Goal: Information Seeking & Learning: Learn about a topic

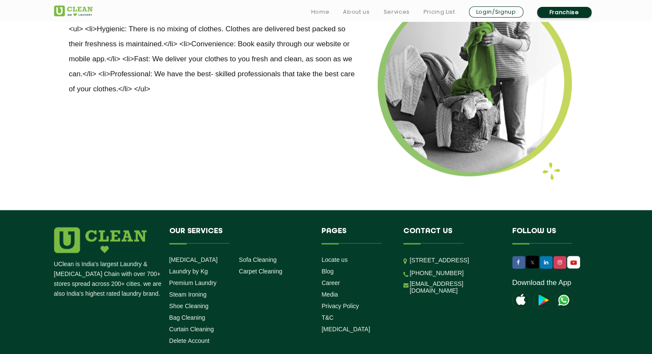
scroll to position [1108, 0]
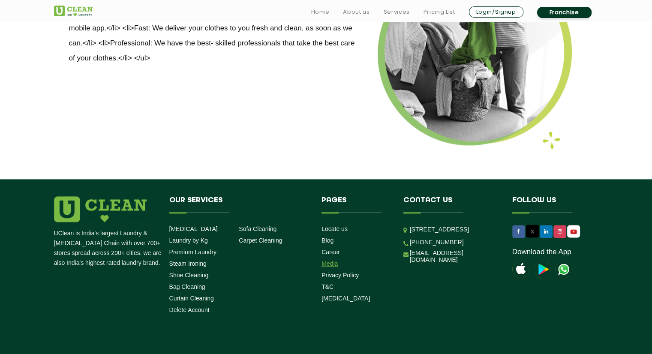
click at [335, 260] on link "Media" at bounding box center [330, 263] width 16 height 7
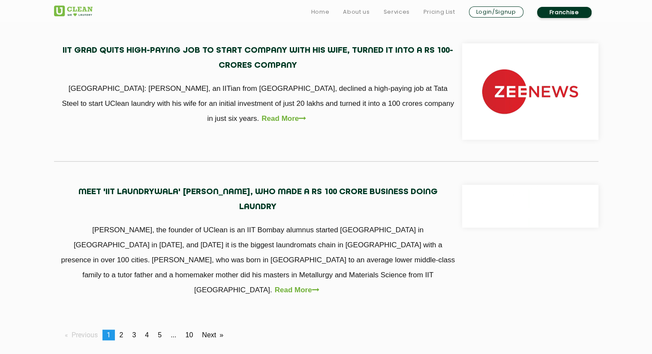
scroll to position [796, 0]
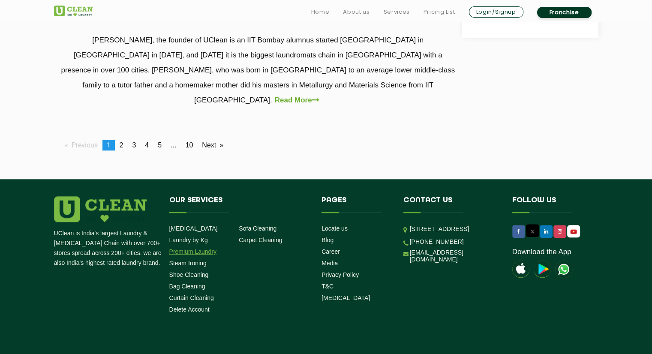
click at [200, 248] on link "Premium Laundry" at bounding box center [193, 251] width 48 height 7
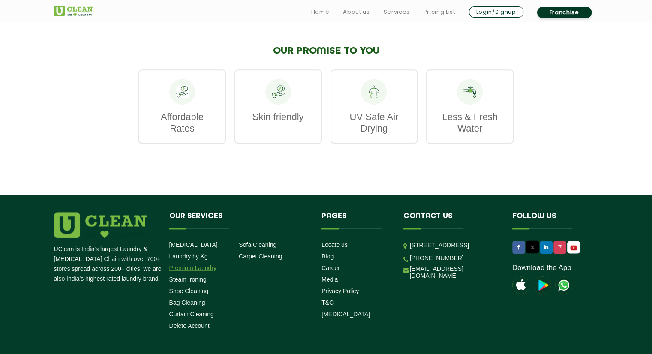
scroll to position [1127, 0]
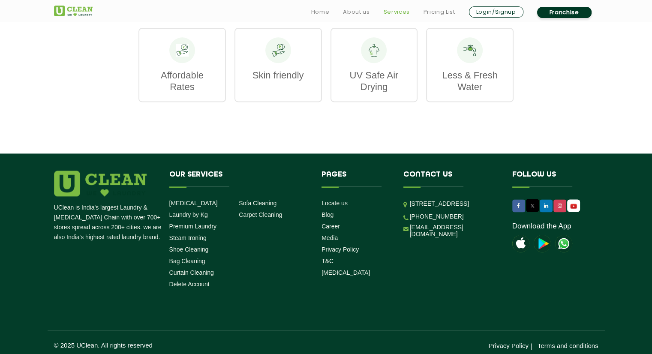
click at [394, 10] on link "Services" at bounding box center [396, 12] width 26 height 10
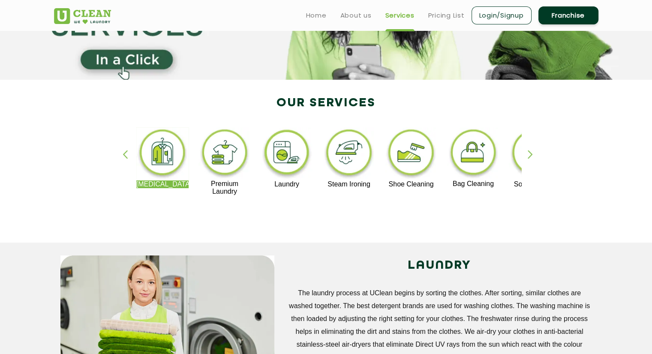
scroll to position [117, 0]
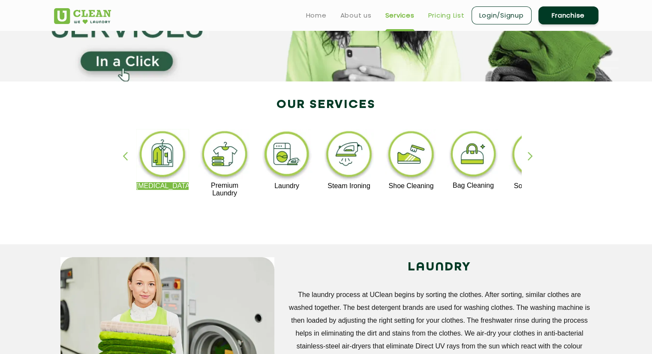
click at [453, 14] on link "Pricing List" at bounding box center [447, 15] width 36 height 10
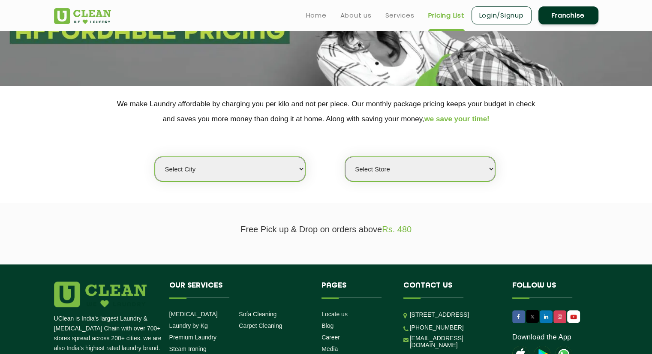
scroll to position [113, 0]
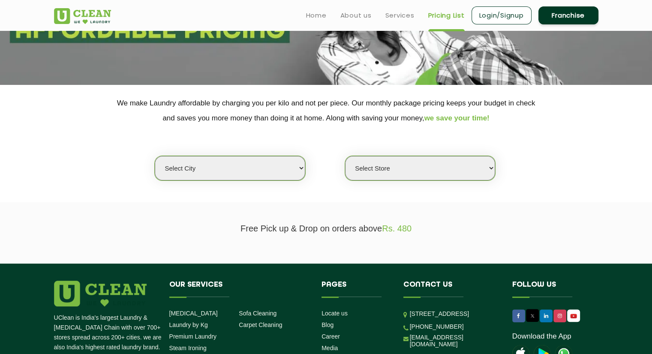
click at [295, 169] on select "Select city [GEOGRAPHIC_DATA] [GEOGRAPHIC_DATA] [GEOGRAPHIC_DATA] [GEOGRAPHIC_D…" at bounding box center [230, 168] width 150 height 24
click at [244, 165] on select "Select city [GEOGRAPHIC_DATA] [GEOGRAPHIC_DATA] [GEOGRAPHIC_DATA] [GEOGRAPHIC_D…" at bounding box center [230, 168] width 150 height 24
select select "50"
click at [155, 156] on select "Select city [GEOGRAPHIC_DATA] [GEOGRAPHIC_DATA] [GEOGRAPHIC_DATA] [GEOGRAPHIC_D…" at bounding box center [230, 168] width 150 height 24
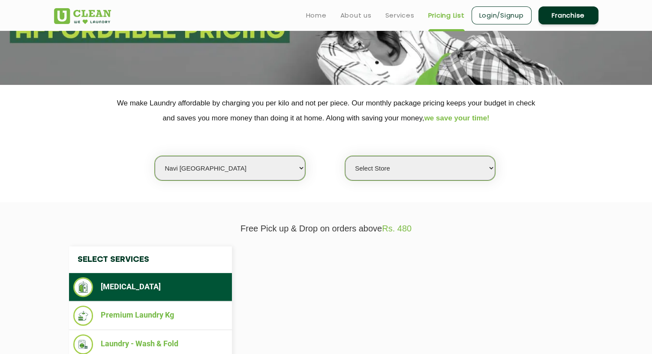
click at [422, 169] on select "Select Store" at bounding box center [420, 168] width 150 height 24
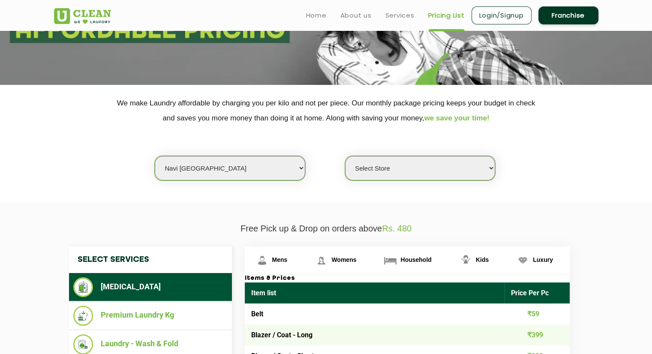
select select "106"
click at [345, 156] on select "Select Store [GEOGRAPHIC_DATA] Sector 8 UClean Sector 44 Seawoods [GEOGRAPHIC_D…" at bounding box center [420, 168] width 150 height 24
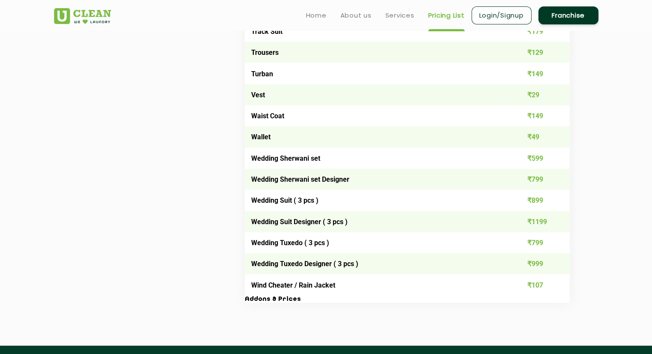
scroll to position [1620, 0]
